Goal: Transaction & Acquisition: Register for event/course

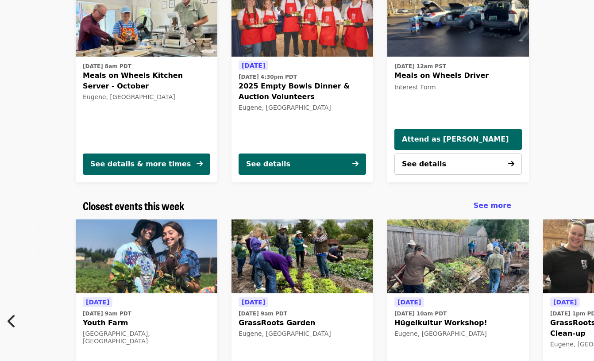
scroll to position [0, 545]
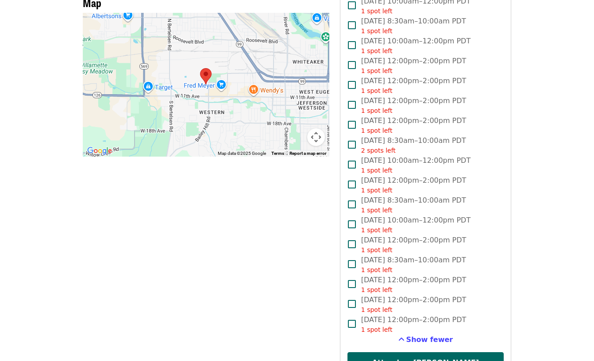
scroll to position [620, 0]
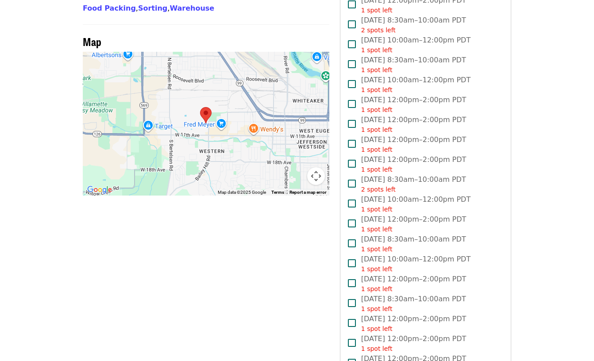
click at [167, 193] on div "Time Weekdays 8:30am PDT + 2 more times Location FOOD For Lane County 770 Baile…" at bounding box center [206, 64] width 247 height 1202
